Goal: Navigation & Orientation: Understand site structure

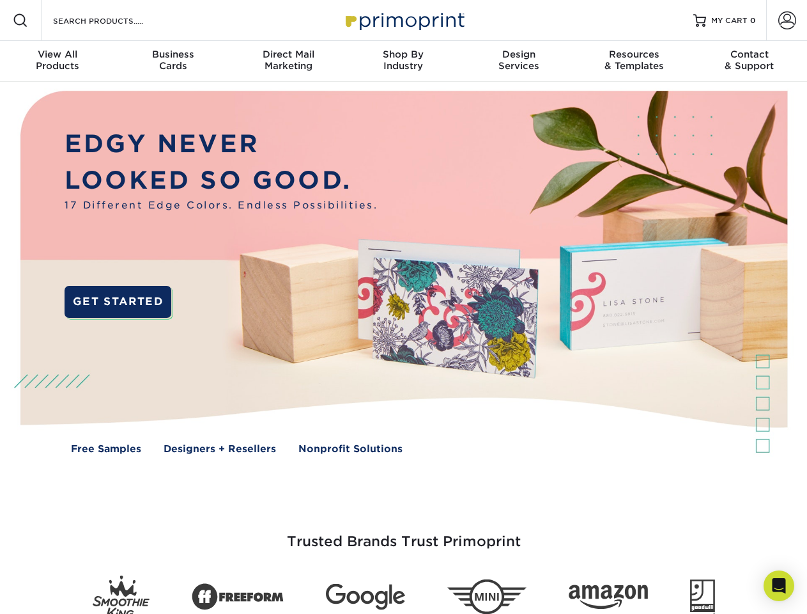
click at [403, 307] on img at bounding box center [403, 281] width 799 height 399
click at [20, 20] on span at bounding box center [20, 20] width 15 height 15
click at [787, 20] on span at bounding box center [787, 21] width 18 height 18
click at [58, 61] on div "View All Products" at bounding box center [57, 60] width 115 height 23
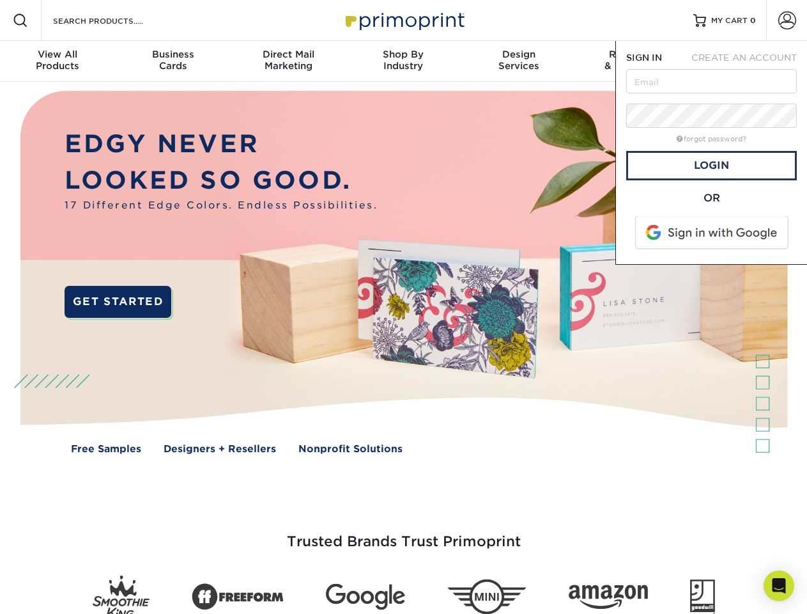
click at [173, 61] on div "Business Cards" at bounding box center [172, 60] width 115 height 23
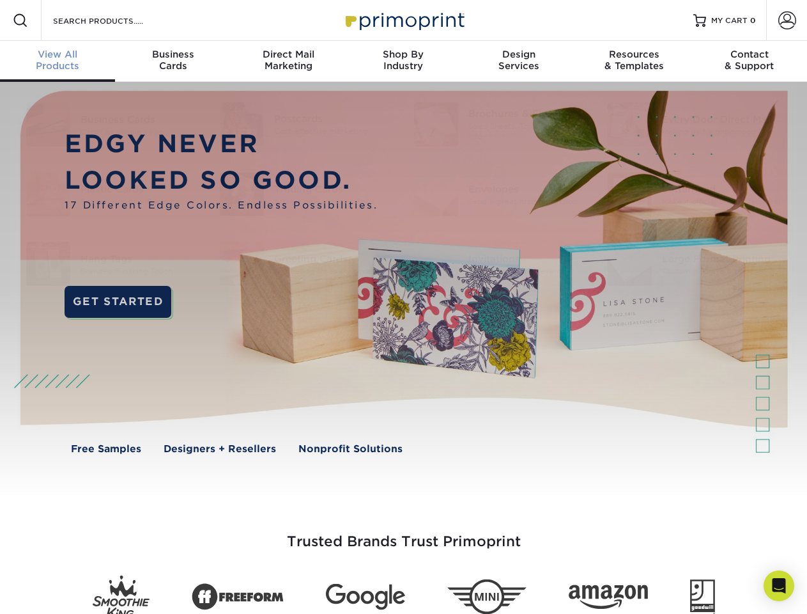
click at [288, 61] on div "Direct Mail Marketing" at bounding box center [288, 60] width 115 height 23
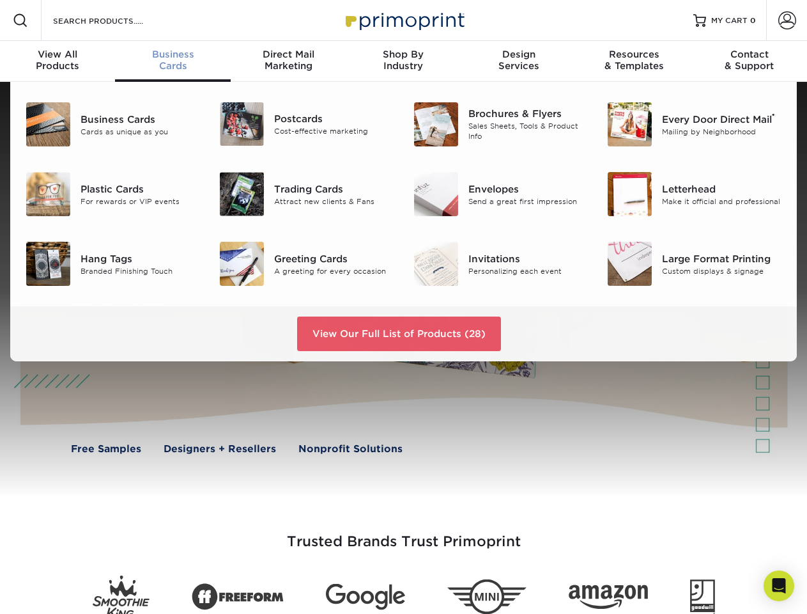
click at [403, 61] on div "Shop By Industry" at bounding box center [403, 60] width 115 height 23
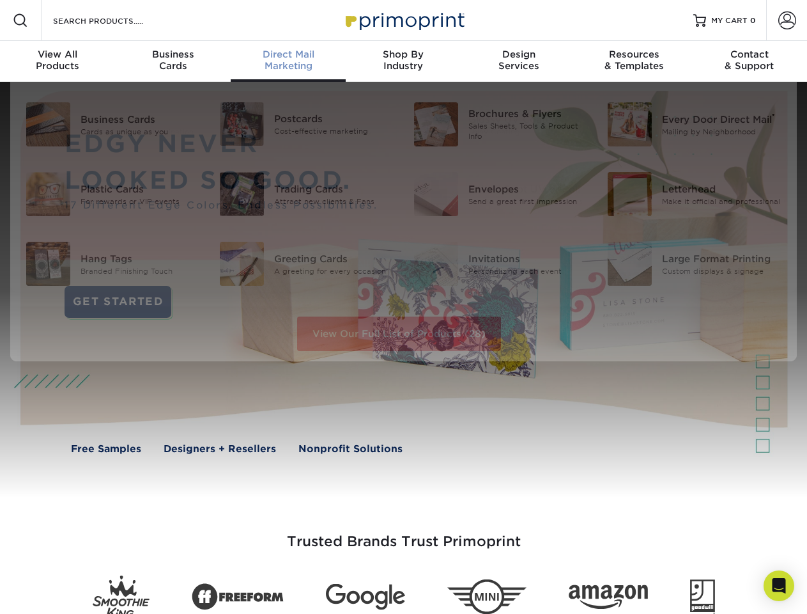
click at [519, 61] on div "Design Services" at bounding box center [518, 60] width 115 height 23
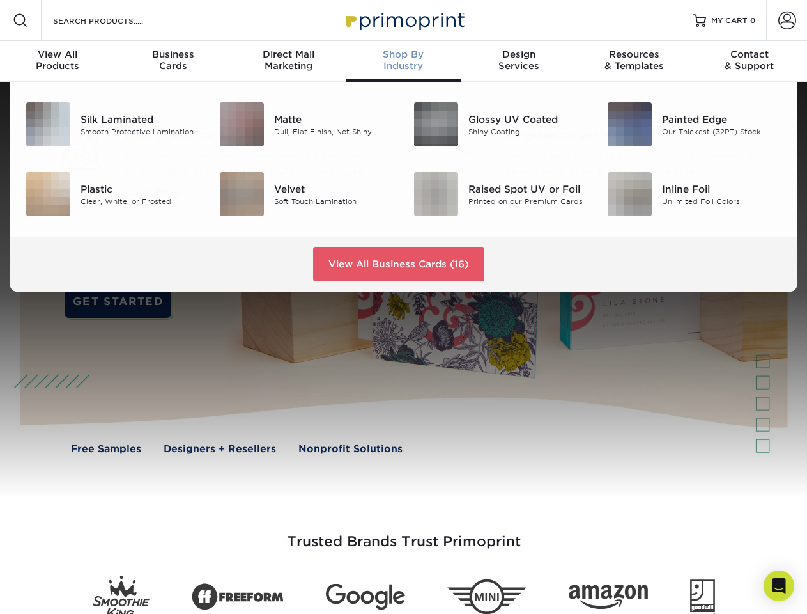
click at [634, 61] on div "Resources & Templates" at bounding box center [633, 60] width 115 height 23
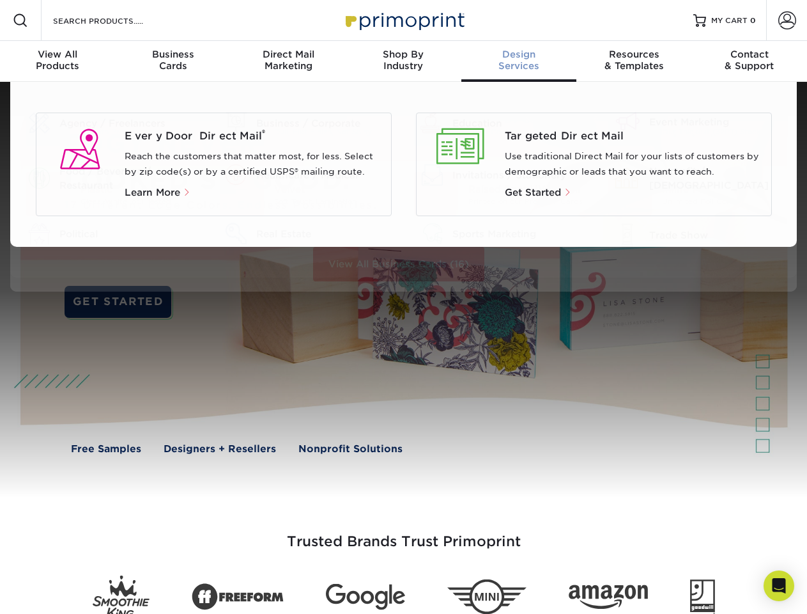
click at [750, 61] on div "Contact & Support" at bounding box center [749, 60] width 115 height 23
